Goal: Transaction & Acquisition: Purchase product/service

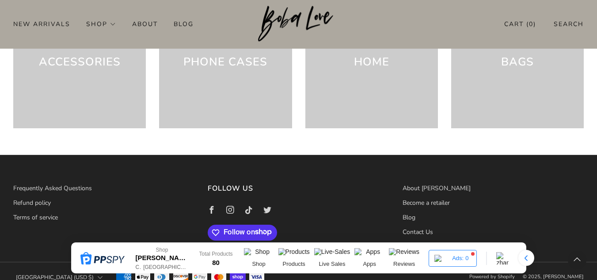
scroll to position [2433, 0]
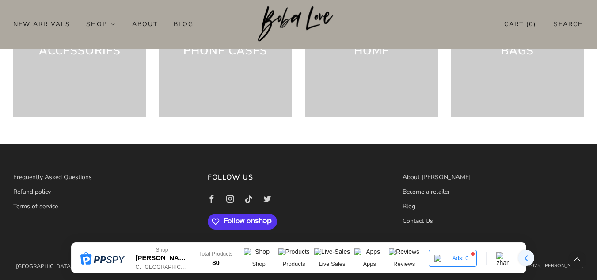
click at [529, 259] on div at bounding box center [526, 258] width 16 height 16
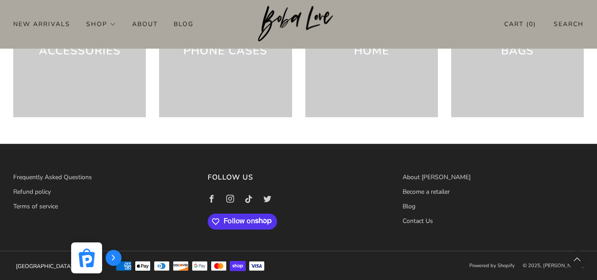
click at [98, 267] on icon "button" at bounding box center [100, 266] width 5 height 5
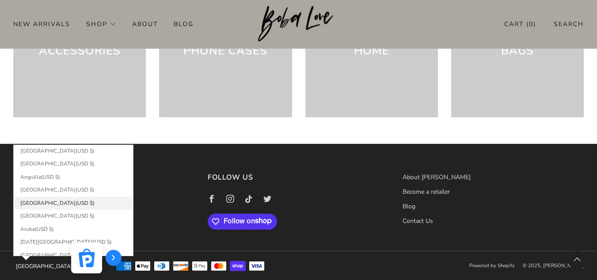
scroll to position [50, 0]
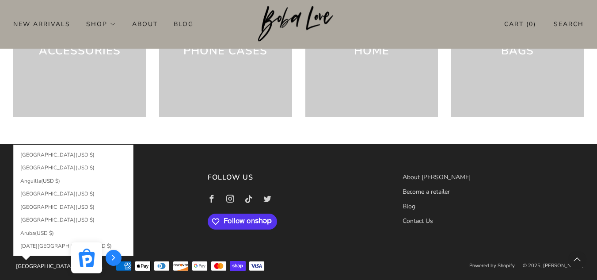
click at [157, 223] on div "Frequently Asked Questions Refund policy Terms of service" at bounding box center [97, 199] width 194 height 56
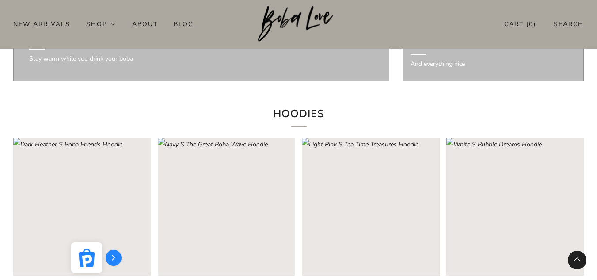
scroll to position [1675, 0]
click at [247, 201] on rect "Loading image: Navy S The Great Boba Wave Hoodie" at bounding box center [227, 206] width 138 height 138
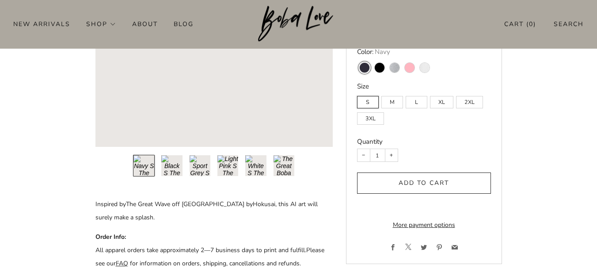
click at [432, 182] on span "Add to cart" at bounding box center [424, 183] width 50 height 8
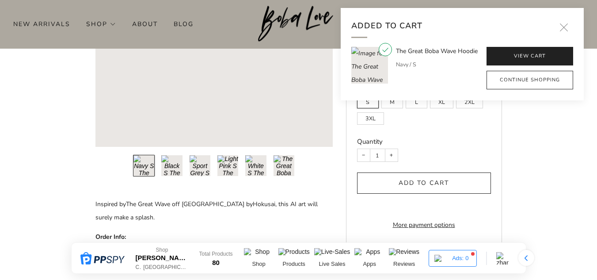
click at [413, 186] on span "Add to cart" at bounding box center [424, 183] width 50 height 8
